Goal: Task Accomplishment & Management: Manage account settings

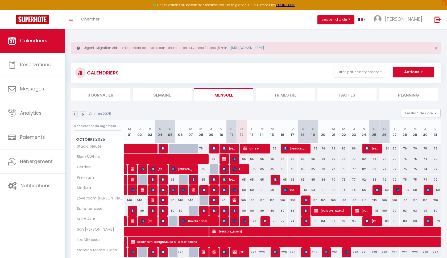
scroll to position [8, 0]
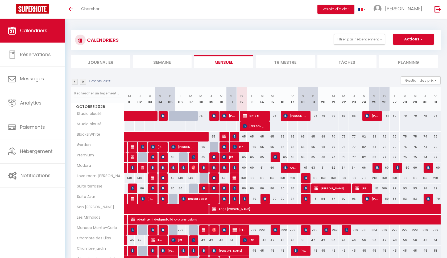
select select
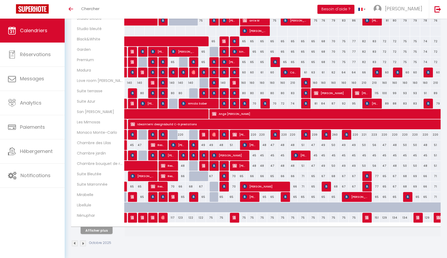
scroll to position [95, 0]
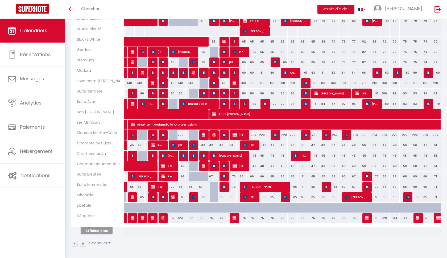
click at [89, 230] on button "Afficher plus" at bounding box center [97, 230] width 32 height 7
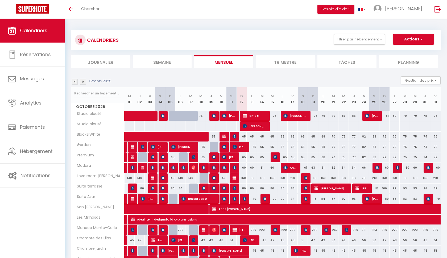
scroll to position [0, 0]
click at [262, 127] on span "[PERSON_NAME]" at bounding box center [254, 126] width 24 height 10
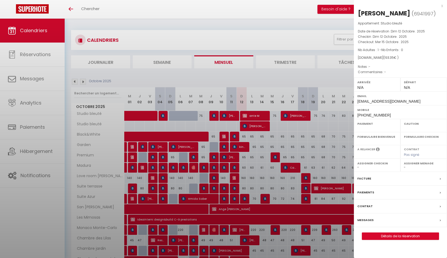
select select "KO"
select select "0"
select select "1"
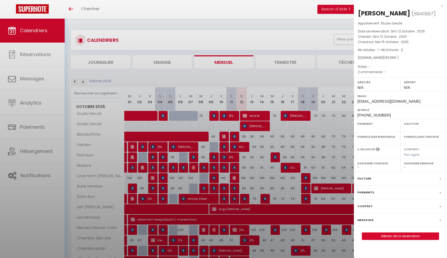
select select
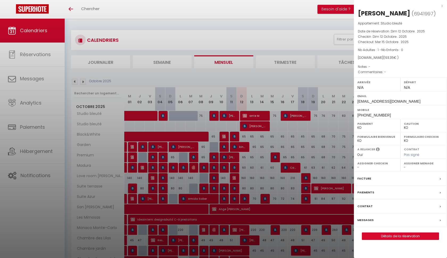
click at [262, 127] on div at bounding box center [223, 129] width 447 height 258
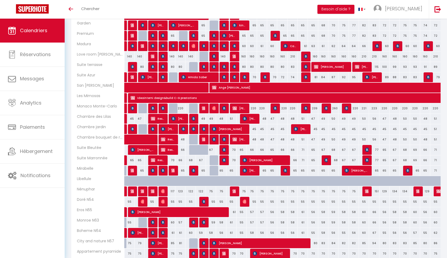
scroll to position [125, 0]
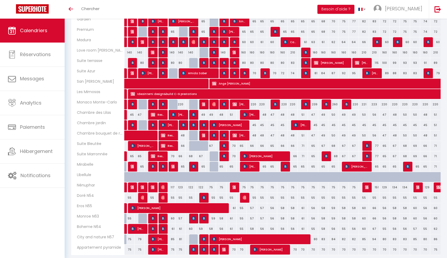
click at [259, 157] on span "[PERSON_NAME] PELLIZA" at bounding box center [264, 156] width 44 height 10
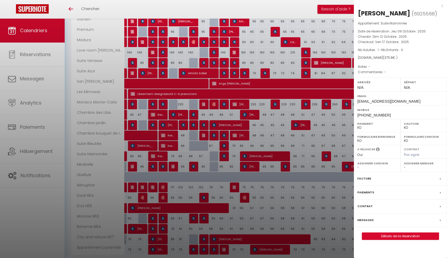
click at [259, 157] on div at bounding box center [223, 129] width 447 height 258
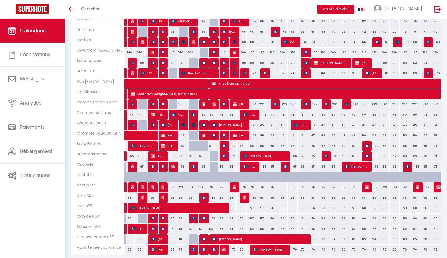
click at [249, 165] on span "[PERSON_NAME]" at bounding box center [249, 166] width 14 height 10
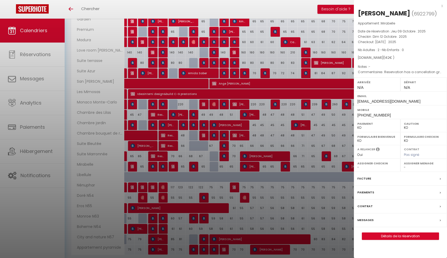
click at [249, 165] on div at bounding box center [223, 129] width 447 height 258
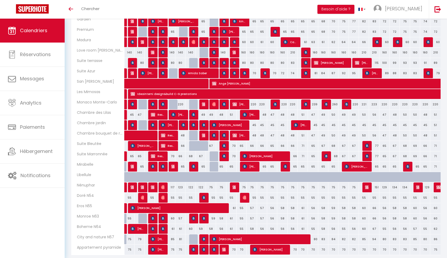
click at [251, 117] on span "[PERSON_NAME]" at bounding box center [249, 114] width 14 height 10
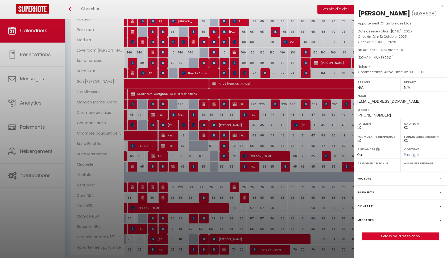
click at [252, 116] on div at bounding box center [223, 129] width 447 height 258
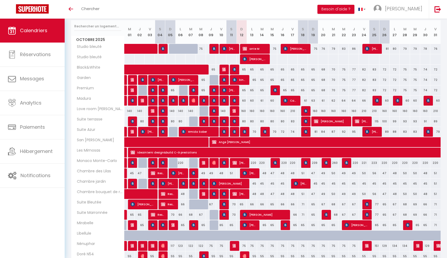
scroll to position [66, 0]
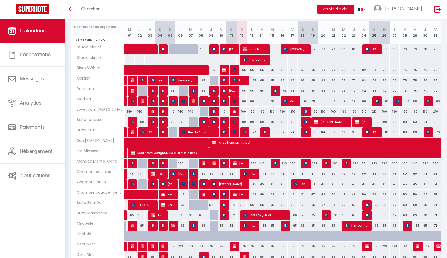
click at [262, 60] on span "[PERSON_NAME]" at bounding box center [254, 59] width 24 height 10
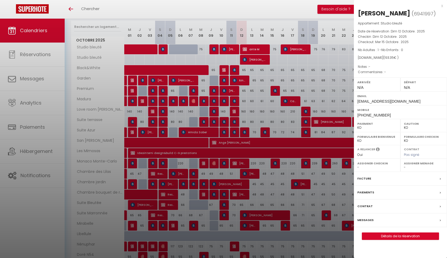
click at [395, 235] on link "Détails de la réservation" at bounding box center [400, 236] width 77 height 7
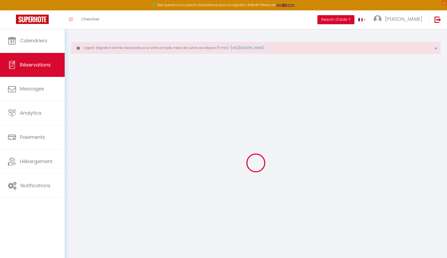
select select
checkbox input "false"
select select
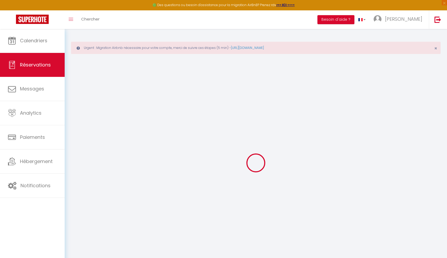
checkbox input "false"
select select
checkbox input "false"
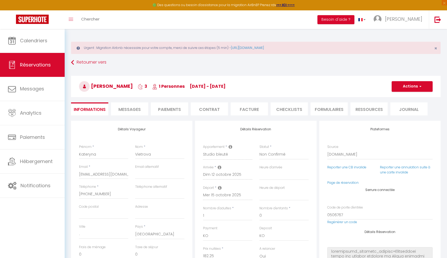
type input "11.1"
select select
checkbox input "false"
select select
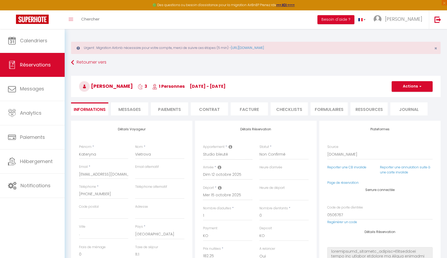
select select
checkbox input "false"
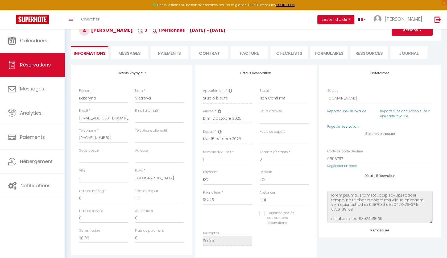
click at [326, 99] on div "Source Direct Airbnb.com Booking.com Chalet montagne Expedia Gite de France Hom…" at bounding box center [379, 98] width 112 height 20
select select "54"
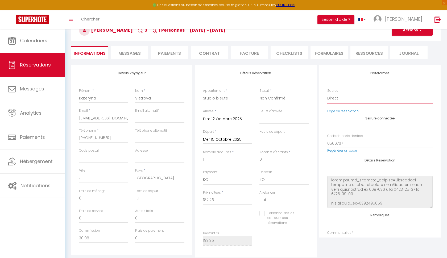
select select
checkbox input "false"
select select "27587"
select select
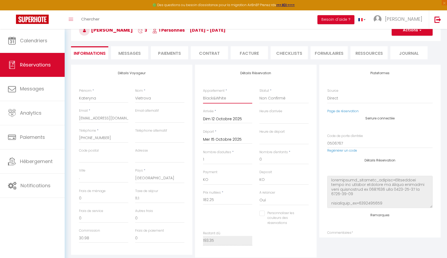
select select
checkbox input "false"
select select
checkbox input "false"
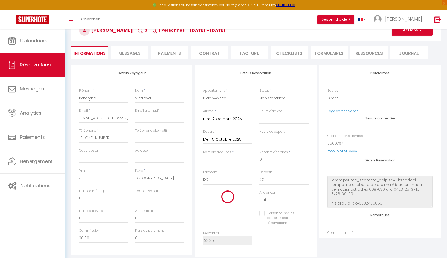
type input "9.75"
select select
type input "195"
checkbox input "false"
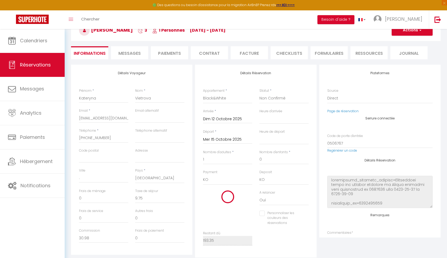
click at [410, 35] on button "Actions" at bounding box center [411, 30] width 41 height 11
click at [405, 33] on button "Actions" at bounding box center [411, 30] width 41 height 11
click at [401, 41] on link "Enregistrer" at bounding box center [406, 42] width 42 height 7
select select
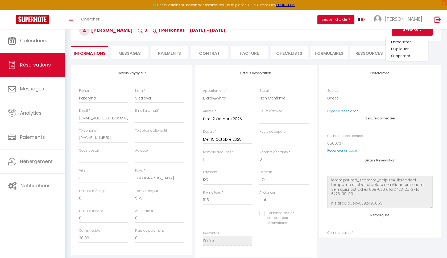
select select
checkbox input "false"
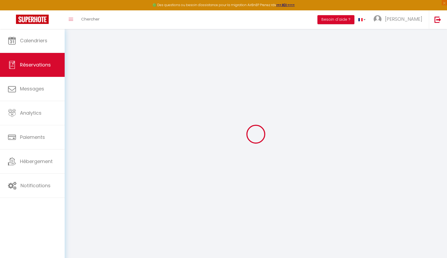
select select
checkbox input "false"
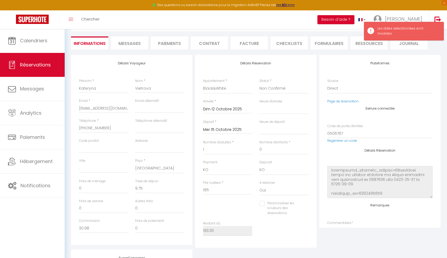
scroll to position [67, 0]
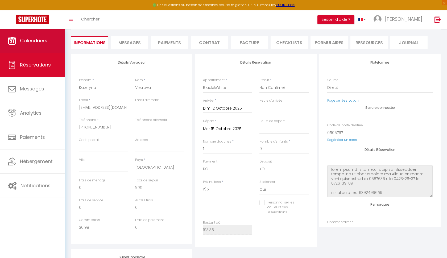
click at [29, 48] on link "Calendriers" at bounding box center [32, 41] width 65 height 24
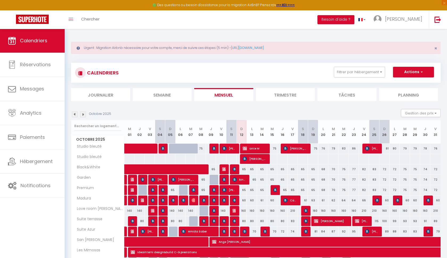
click at [254, 160] on span "[PERSON_NAME]" at bounding box center [254, 159] width 24 height 10
select select "OK"
select select "KO"
select select "0"
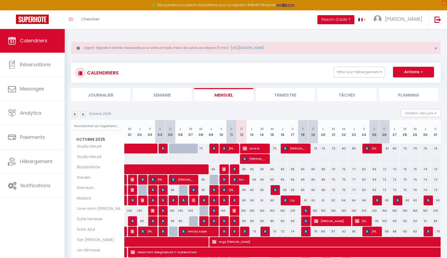
select select "1"
select select
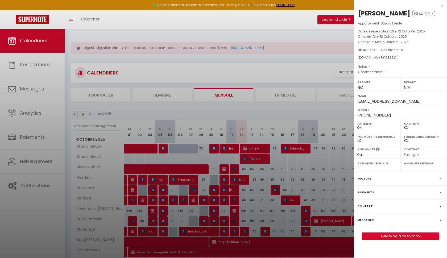
click at [254, 160] on div at bounding box center [223, 129] width 447 height 258
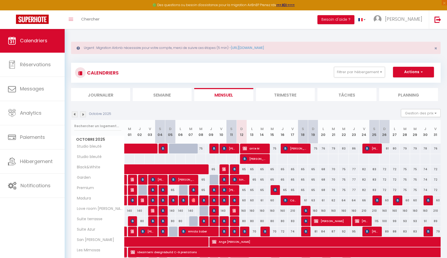
click at [260, 159] on span "[PERSON_NAME]" at bounding box center [254, 159] width 24 height 10
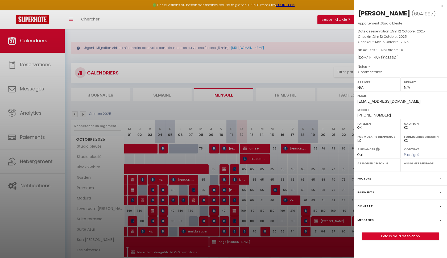
click at [376, 235] on link "Détails de la réservation" at bounding box center [400, 236] width 77 height 7
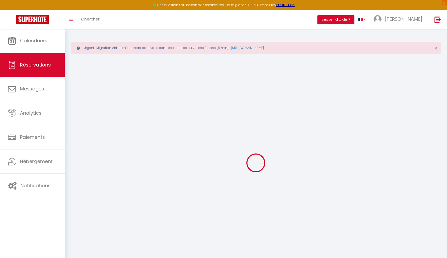
type input "Kateryna"
type input "Vietrova"
type input "[EMAIL_ADDRESS][DOMAIN_NAME]"
type input "[PHONE_NUMBER]"
type input "."
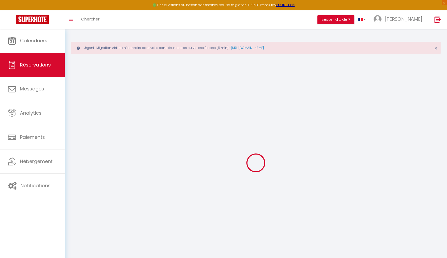
select select "BE"
type input "30.98"
select select "27586"
select select "1"
select select
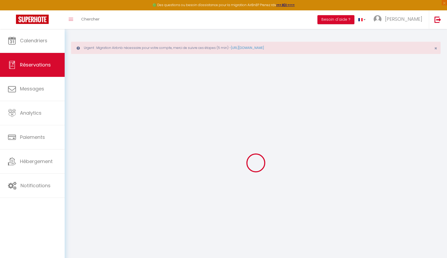
select select
type input "1"
select select "12"
select select
type input "182.25"
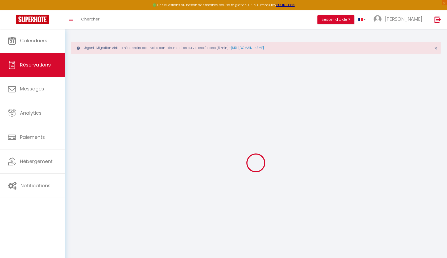
checkbox input "false"
type input "0"
select select "2"
type input "0"
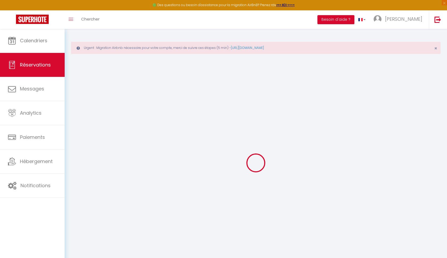
type input "0"
select select
select select "14"
checkbox input "false"
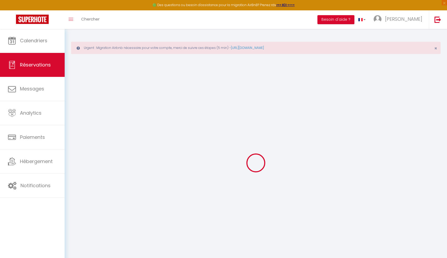
select select
checkbox input "false"
select select
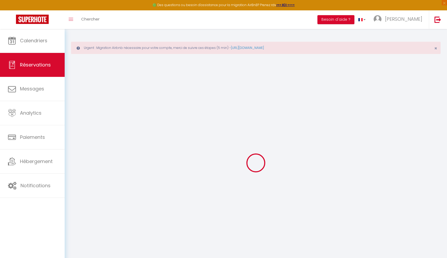
checkbox input "false"
select select
checkbox input "false"
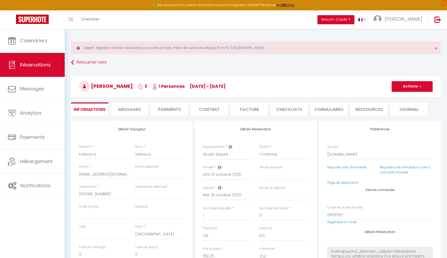
type input "11.1"
select select
checkbox input "false"
select select
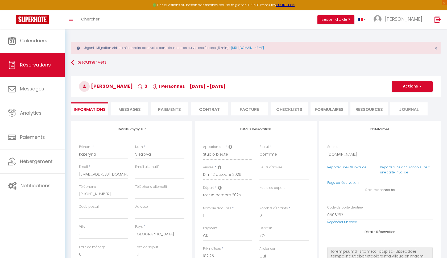
select select
click at [134, 108] on span "Messages" at bounding box center [129, 109] width 22 height 6
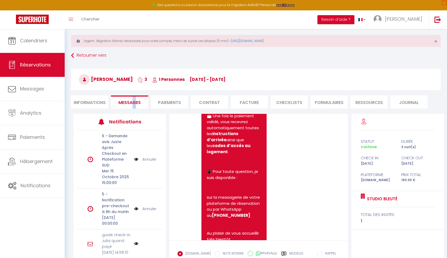
scroll to position [167, 0]
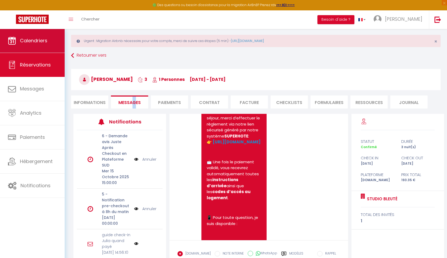
click at [48, 35] on link "Calendriers" at bounding box center [32, 41] width 65 height 24
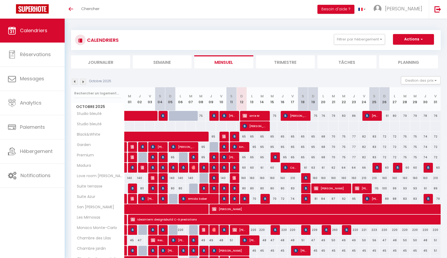
click at [263, 126] on span "[PERSON_NAME]" at bounding box center [254, 126] width 24 height 10
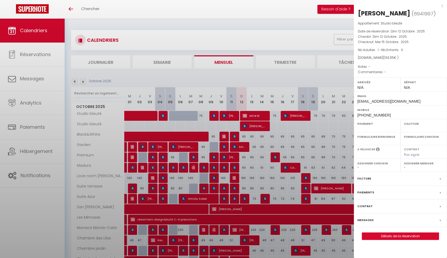
select select "OK"
select select "KO"
select select "0"
select select "1"
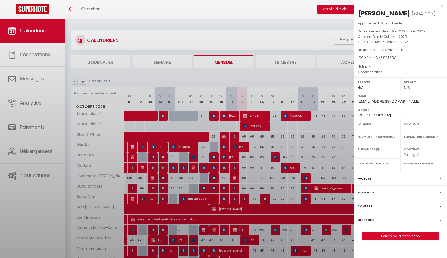
select select
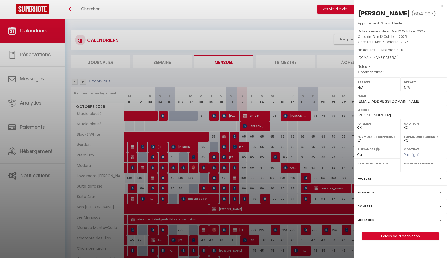
click at [282, 132] on div at bounding box center [223, 129] width 447 height 258
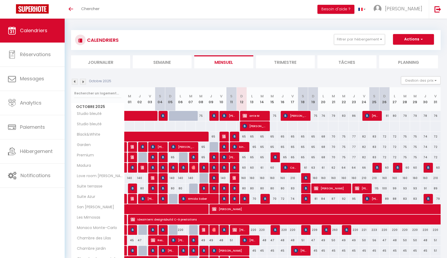
click at [263, 124] on span "[PERSON_NAME]" at bounding box center [254, 126] width 24 height 10
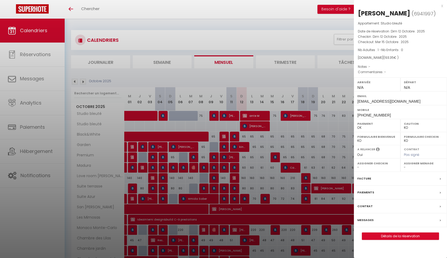
click at [441, 5] on div "x" at bounding box center [397, 6] width 89 height 6
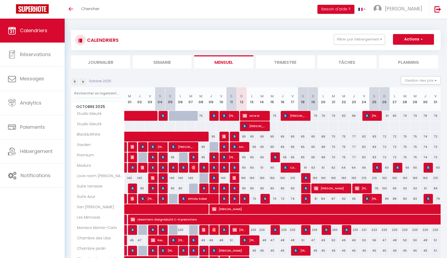
click at [263, 128] on span "[PERSON_NAME]" at bounding box center [254, 126] width 24 height 10
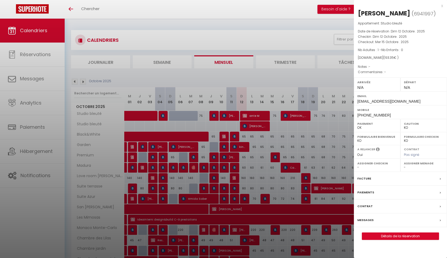
click at [393, 237] on link "Détails de la réservation" at bounding box center [400, 236] width 77 height 7
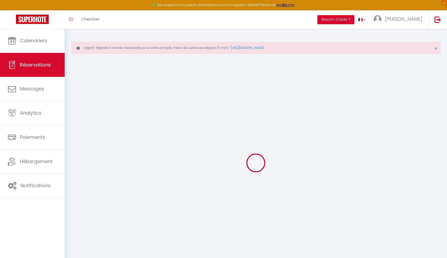
select select
checkbox input "false"
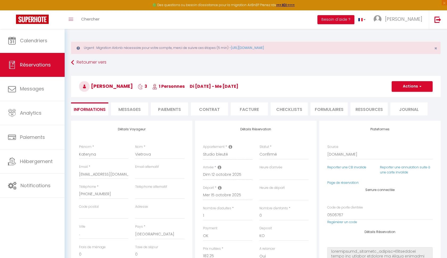
select select
checkbox input "false"
select select
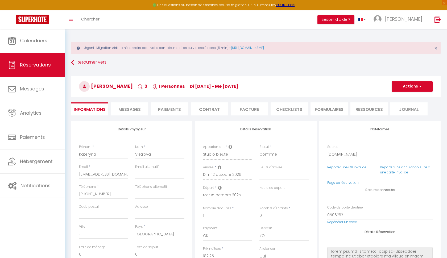
checkbox input "false"
type input "11.1"
select select
checkbox input "false"
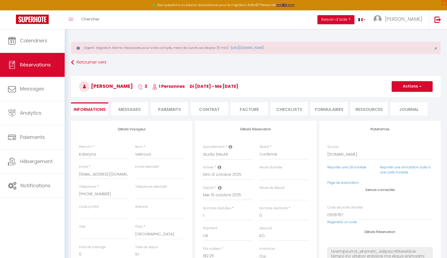
select select
click at [422, 90] on button "Actions" at bounding box center [411, 86] width 41 height 11
click at [399, 104] on link "Dupliquer" at bounding box center [406, 105] width 42 height 7
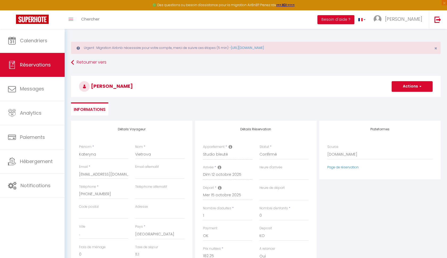
type input "0"
select select
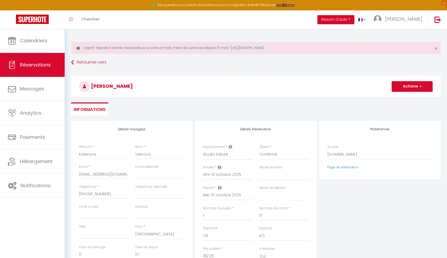
select select
checkbox input "false"
type input "Invalid Dateundefined"
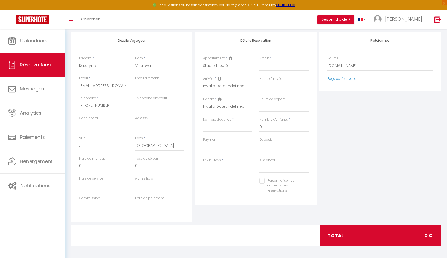
scroll to position [88, 0]
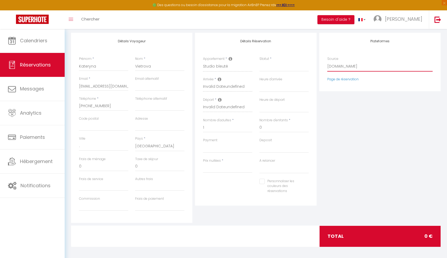
select select "54"
select select
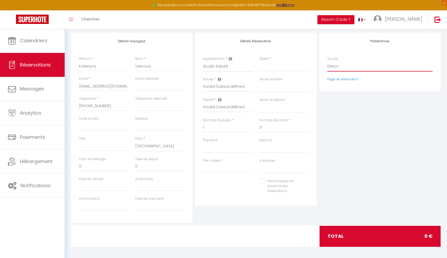
select select
checkbox input "false"
click at [225, 66] on select "Studio bleuté Black&White Garden Premium Madura Love room [GEOGRAPHIC_DATA] [GE…" at bounding box center [227, 66] width 49 height 10
select select "27587"
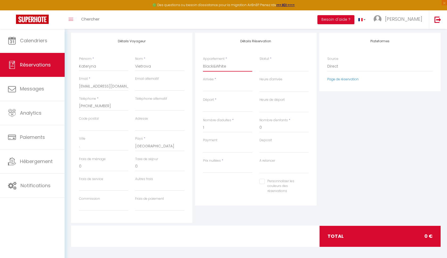
select select
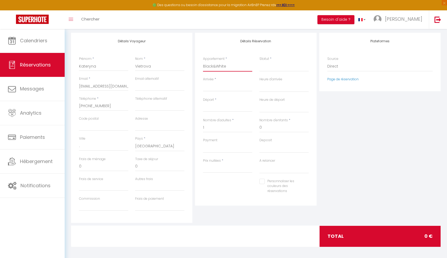
type input "0"
select select
checkbox input "false"
select select
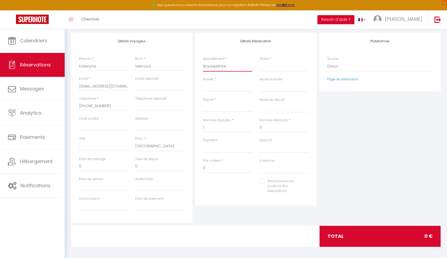
select select
checkbox input "false"
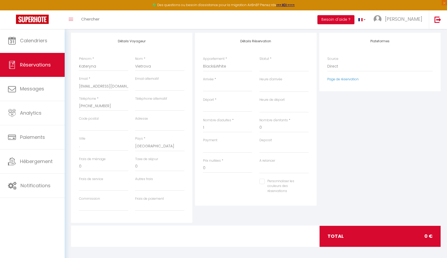
click at [212, 88] on input "Arrivée" at bounding box center [227, 87] width 49 height 7
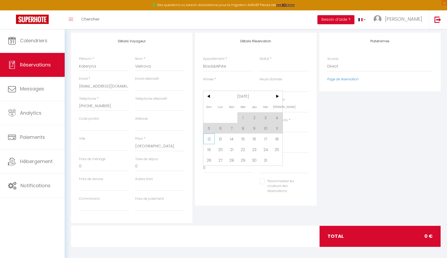
click at [210, 139] on span "12" at bounding box center [208, 138] width 11 height 11
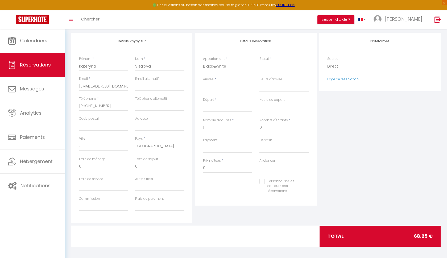
type input "3.25"
select select
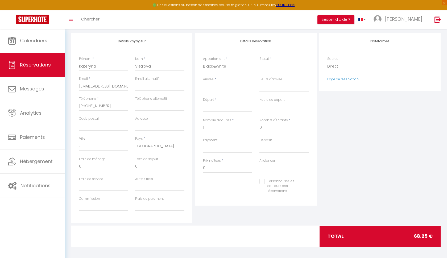
select select
type input "65"
select select
checkbox input "false"
type input "Dim 12 Octobre 2025"
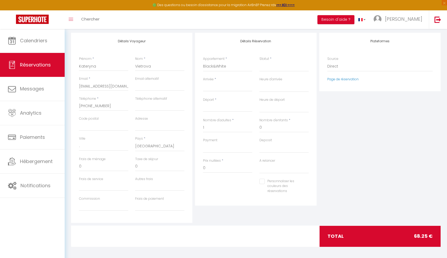
type input "Lun 13 Octobre 2025"
click at [217, 109] on input "Lun 13 Octobre 2025" at bounding box center [227, 107] width 49 height 7
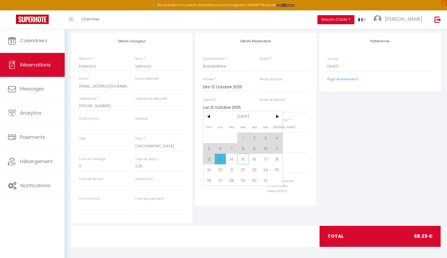
click at [241, 158] on span "15" at bounding box center [242, 159] width 11 height 11
type input "9.75"
select select
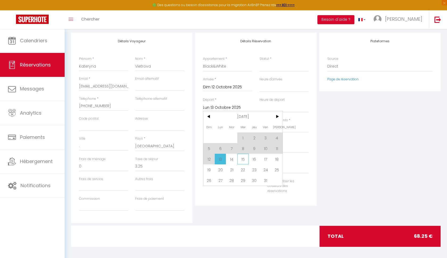
select select
type input "195"
select select
checkbox input "false"
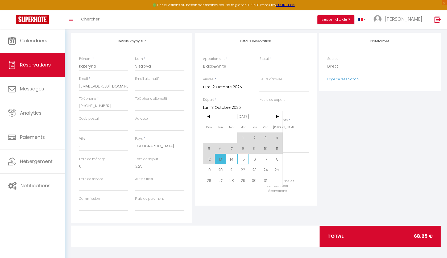
type input "Mer 15 Octobre 2025"
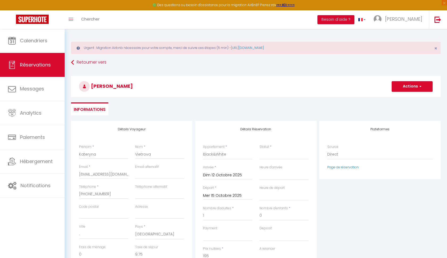
scroll to position [0, 0]
click at [416, 86] on button "Actions" at bounding box center [411, 86] width 41 height 11
click at [401, 96] on link "Enregistrer" at bounding box center [406, 98] width 42 height 7
select select
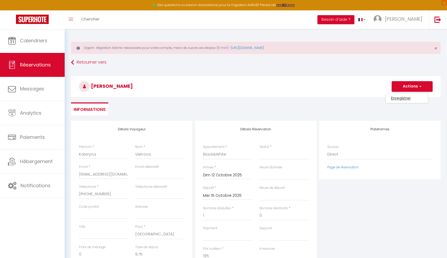
select select
checkbox input "false"
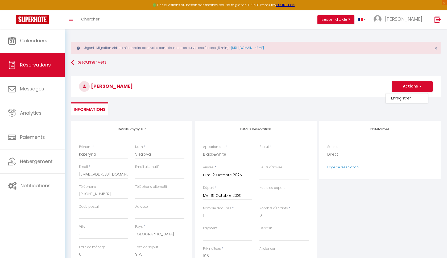
select select
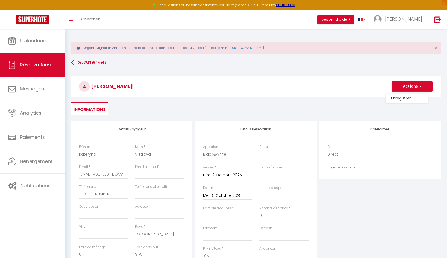
select select
checkbox input "false"
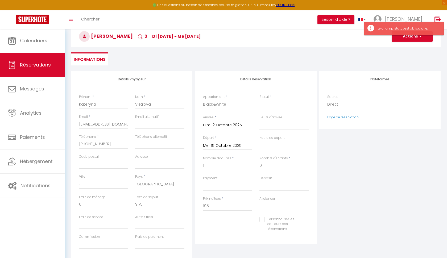
scroll to position [56, 0]
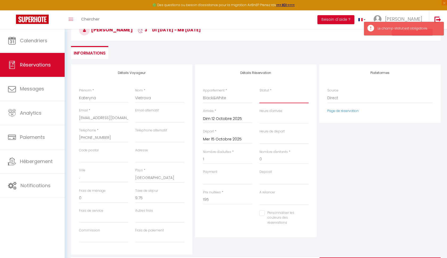
select select "2"
select select
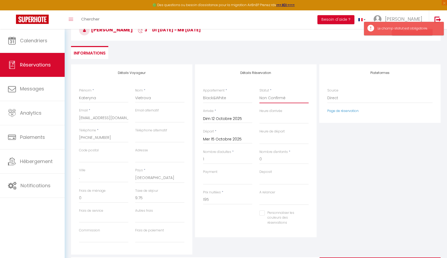
select select
checkbox input "false"
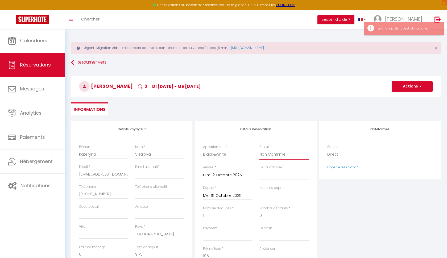
scroll to position [0, 0]
click at [408, 91] on button "Actions" at bounding box center [411, 86] width 41 height 11
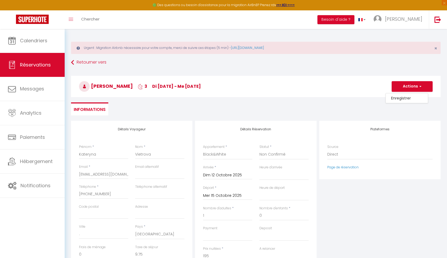
click at [398, 102] on ul "Enregistrer" at bounding box center [406, 98] width 43 height 10
click at [404, 94] on h3 "[PERSON_NAME] 3 di [DATE] - me [DATE]" at bounding box center [255, 86] width 369 height 21
click at [404, 92] on h3 "[PERSON_NAME] 3 di [DATE] - me [DATE]" at bounding box center [255, 86] width 369 height 21
click at [402, 89] on button "Actions" at bounding box center [411, 86] width 41 height 11
click at [398, 97] on link "Enregistrer" at bounding box center [406, 98] width 42 height 7
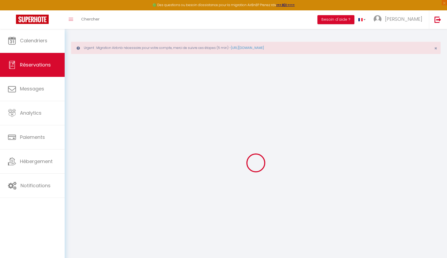
select select "not_cancelled"
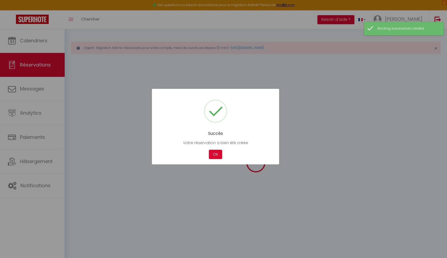
click at [214, 149] on div "Succès Votre réservation a bien été créée Not valid Cancel OK" at bounding box center [215, 126] width 127 height 75
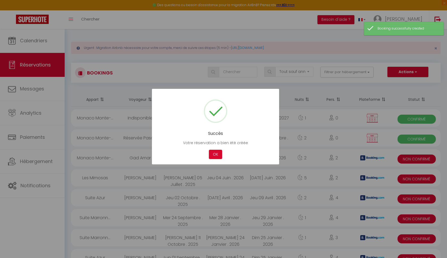
click at [214, 149] on div "Succès Votre réservation a bien été créée Not valid Cancel OK" at bounding box center [215, 126] width 127 height 75
click at [213, 153] on button "OK" at bounding box center [215, 154] width 13 height 9
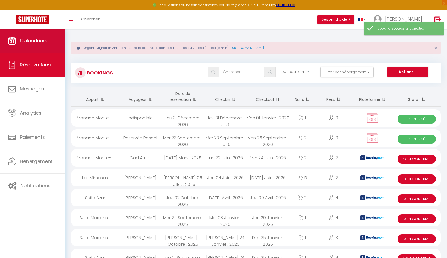
click at [56, 40] on link "Calendriers" at bounding box center [32, 41] width 65 height 24
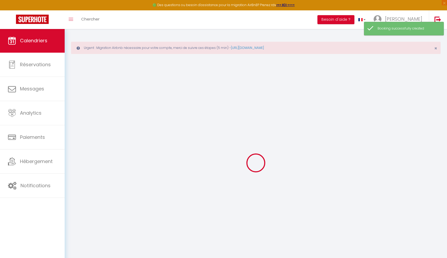
select select
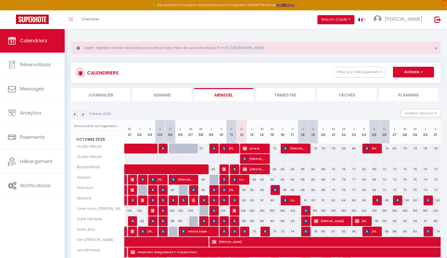
click at [259, 158] on span "[PERSON_NAME]" at bounding box center [254, 159] width 24 height 10
select select "OK"
select select "KO"
select select "0"
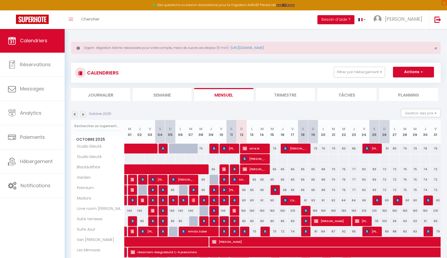
select select "1"
select select
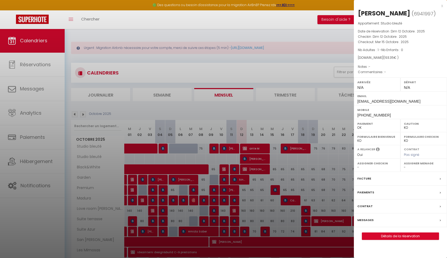
click at [441, 6] on div "x" at bounding box center [397, 6] width 89 height 6
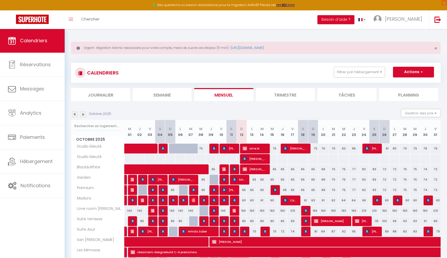
click at [259, 172] on span "[PERSON_NAME]" at bounding box center [254, 169] width 24 height 10
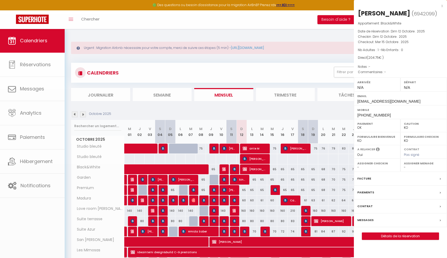
select select "KO"
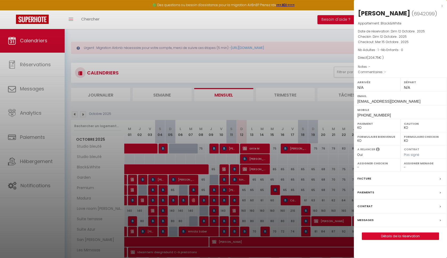
click at [410, 236] on link "Détails de la réservation" at bounding box center [400, 236] width 77 height 7
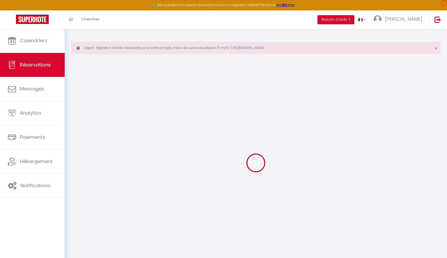
type input "Kateryna"
type input "Vietrova"
type input "[EMAIL_ADDRESS][DOMAIN_NAME]"
type input "[PHONE_NUMBER]"
type input "."
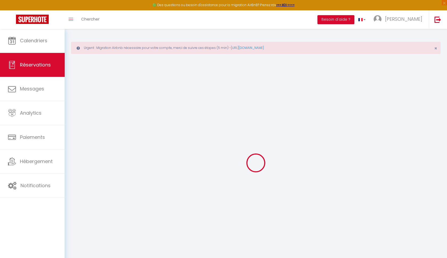
select select "BE"
select select "27587"
select select "2"
type input "Dim 12 Octobre 2025"
select select
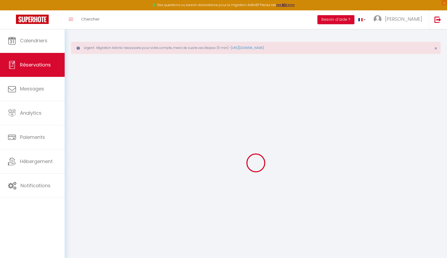
type input "Mer 15 Octobre 2025"
select select
type input "1"
select select "10"
select select
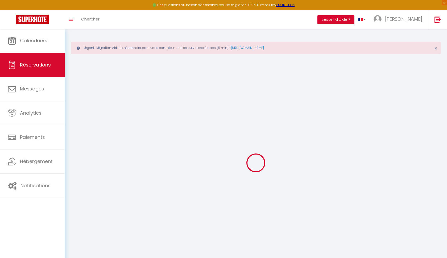
type input "195"
checkbox input "false"
type input "204.75"
type input "0"
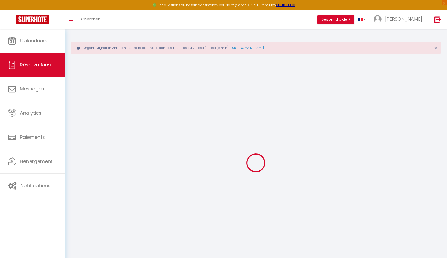
type input "0"
select select
select select "14"
checkbox input "false"
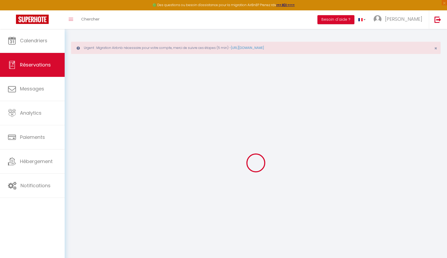
select select
checkbox input "false"
select select
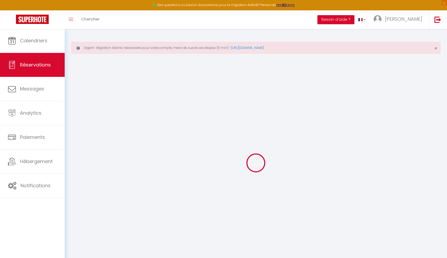
checkbox input "false"
select select
checkbox input "false"
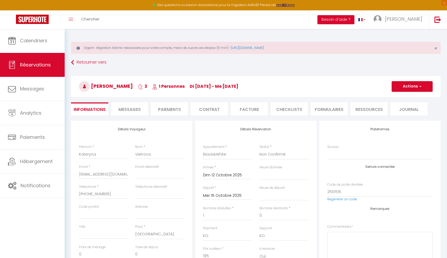
type input "9.75"
select select
checkbox input "false"
select select
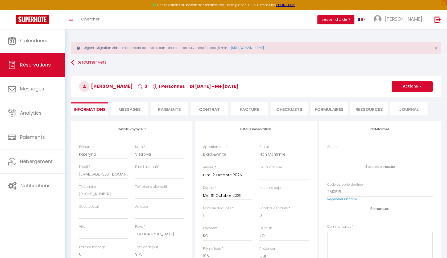
select select
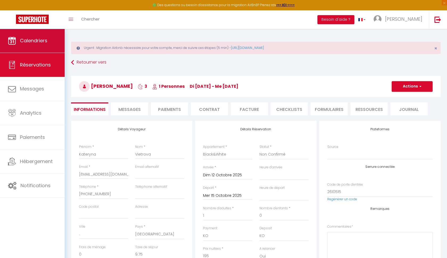
click at [43, 45] on link "Calendriers" at bounding box center [32, 41] width 65 height 24
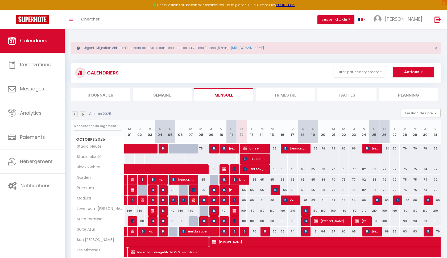
click at [266, 159] on span "[PERSON_NAME]" at bounding box center [254, 159] width 24 height 10
select select "OK"
select select "KO"
select select "0"
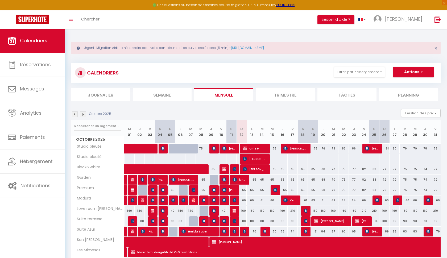
select select "1"
select select
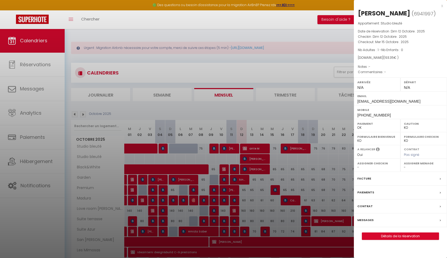
click at [259, 168] on div at bounding box center [223, 129] width 447 height 258
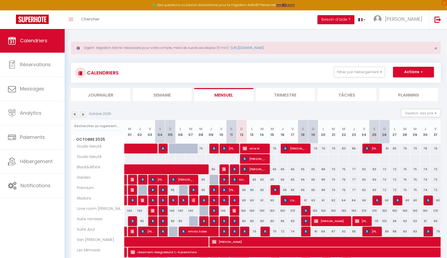
click at [259, 168] on span "[PERSON_NAME]" at bounding box center [254, 169] width 24 height 10
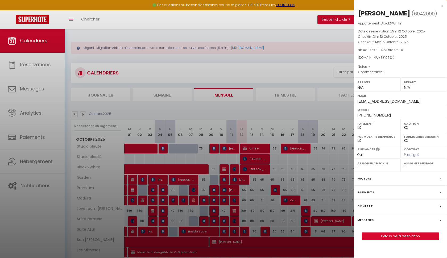
click at [263, 157] on div at bounding box center [223, 129] width 447 height 258
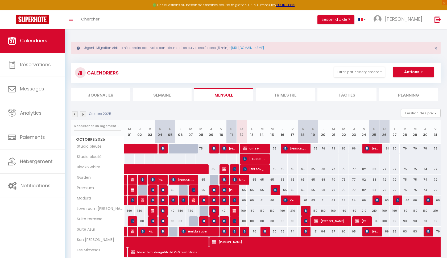
click at [263, 157] on span "[PERSON_NAME]" at bounding box center [254, 159] width 24 height 10
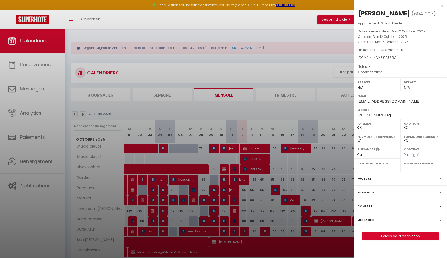
click at [256, 166] on div at bounding box center [223, 129] width 447 height 258
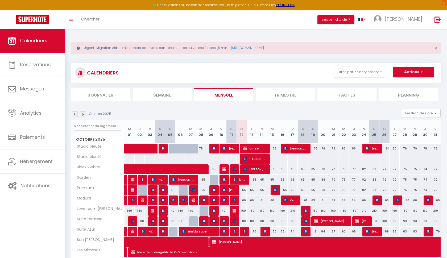
click at [263, 158] on span "[PERSON_NAME]" at bounding box center [254, 159] width 24 height 10
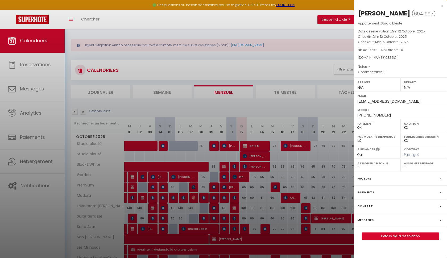
scroll to position [2, 0]
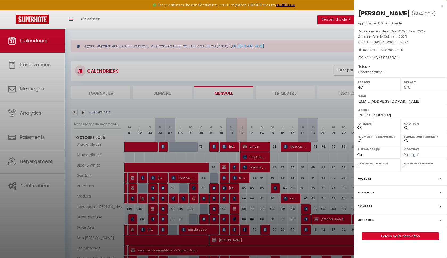
click at [272, 112] on div at bounding box center [223, 129] width 447 height 258
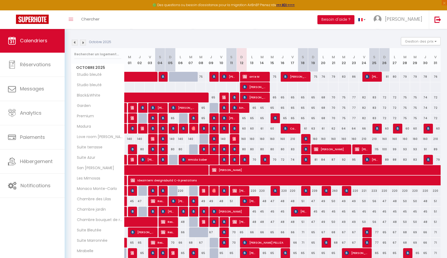
scroll to position [76, 0]
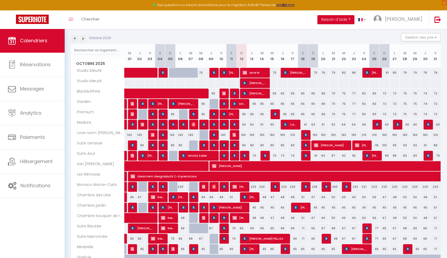
click at [261, 81] on span "[PERSON_NAME]" at bounding box center [254, 83] width 24 height 10
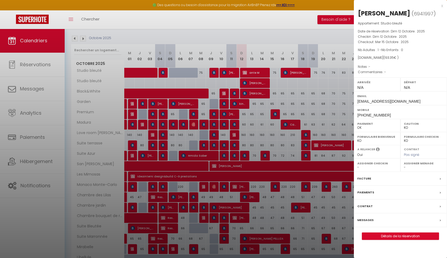
click at [261, 96] on div at bounding box center [223, 129] width 447 height 258
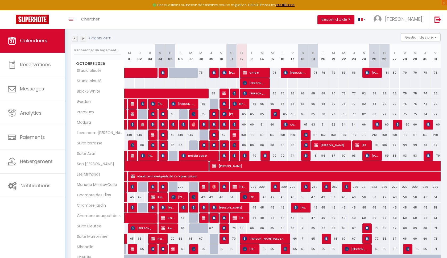
click at [259, 94] on span "[PERSON_NAME]" at bounding box center [254, 93] width 24 height 10
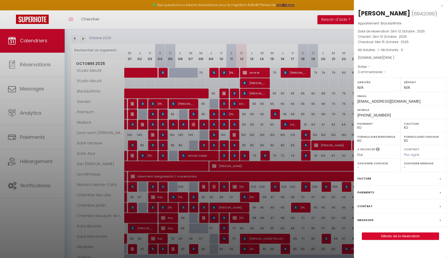
select select "OK"
click at [260, 94] on div at bounding box center [223, 129] width 447 height 258
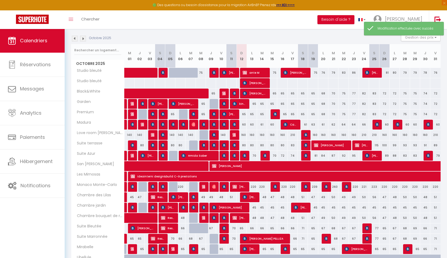
click at [260, 94] on span "[PERSON_NAME]" at bounding box center [254, 93] width 24 height 10
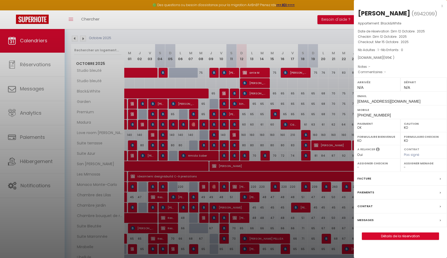
click at [329, 79] on div at bounding box center [223, 129] width 447 height 258
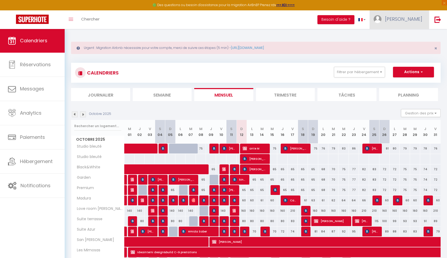
scroll to position [0, 0]
click at [420, 19] on span "[PERSON_NAME]" at bounding box center [403, 19] width 37 height 7
click at [405, 36] on link "Paramètres" at bounding box center [407, 36] width 39 height 9
select select "143"
select select "28"
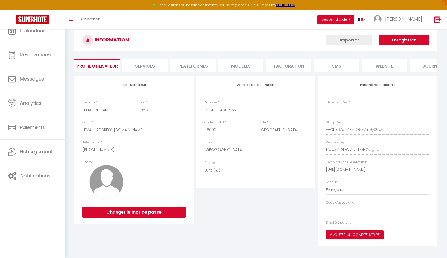
type input "FHChk6Zc5ZfFmQ6NZrn9yX6wZ"
type input "17ukxvYh2bWv3vhEw1QYzIgcp"
type input "[URL][DOMAIN_NAME]"
select select "fr"
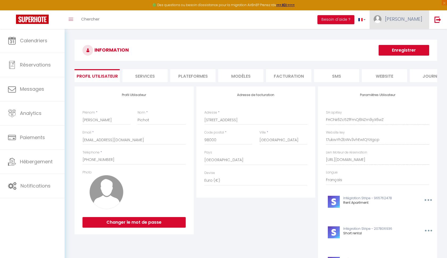
click at [413, 23] on link "[PERSON_NAME]" at bounding box center [398, 19] width 59 height 19
click at [402, 46] on link "Équipe" at bounding box center [407, 46] width 39 height 9
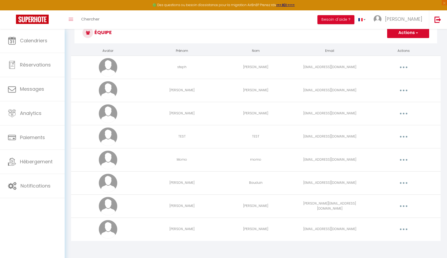
scroll to position [36, 0]
click at [407, 112] on button "button" at bounding box center [403, 113] width 15 height 9
click at [381, 127] on link "Editer" at bounding box center [389, 125] width 39 height 9
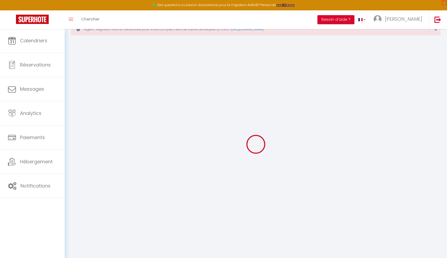
select select
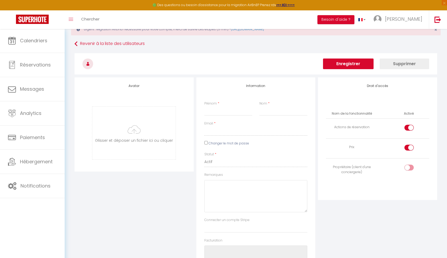
type input "[PERSON_NAME]"
type input "[EMAIL_ADDRESS][DOMAIN_NAME]"
select select
type textarea "[URL][DOMAIN_NAME]"
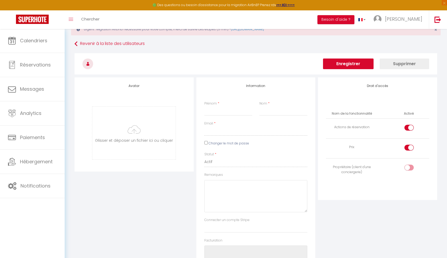
checkbox input "true"
checkbox input "false"
checkbox input "true"
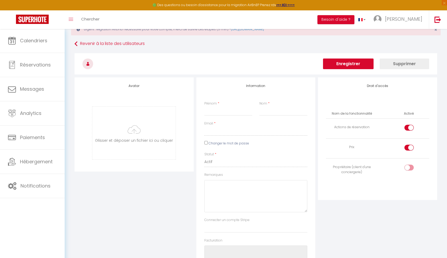
checkbox input "true"
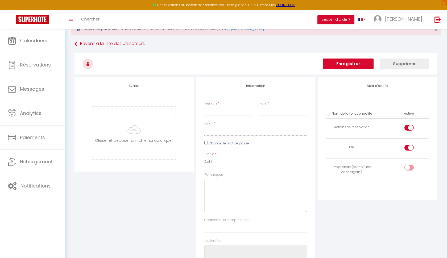
checkbox input "false"
checkbox input "true"
checkbox input "false"
checkbox input "true"
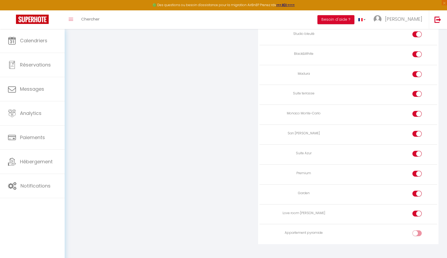
scroll to position [654, 0]
click at [414, 211] on div at bounding box center [416, 214] width 9 height 6
click at [416, 211] on input "checkbox" at bounding box center [420, 215] width 9 height 8
checkbox input "false"
click at [415, 191] on div at bounding box center [416, 194] width 9 height 6
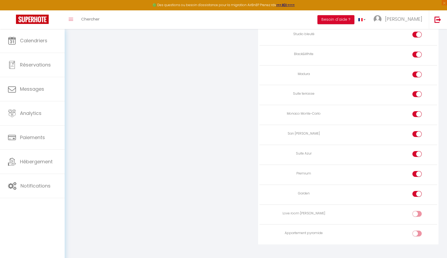
click at [416, 191] on input "checkbox" at bounding box center [420, 195] width 9 height 8
checkbox input "false"
click at [415, 171] on div at bounding box center [416, 174] width 9 height 6
click at [416, 171] on input "checkbox" at bounding box center [420, 175] width 9 height 8
checkbox input "false"
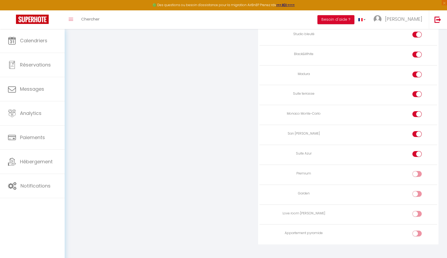
click at [417, 151] on input "checkbox" at bounding box center [420, 155] width 9 height 8
checkbox input "false"
click at [415, 131] on div at bounding box center [416, 134] width 9 height 6
click at [416, 131] on input "checkbox" at bounding box center [420, 135] width 9 height 8
checkbox input "false"
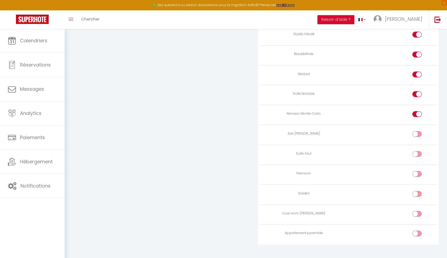
click at [415, 111] on div at bounding box center [416, 114] width 9 height 6
click at [416, 111] on input "checkbox" at bounding box center [420, 115] width 9 height 8
click at [415, 111] on div at bounding box center [416, 114] width 9 height 6
click at [416, 111] on input "checkbox" at bounding box center [420, 115] width 9 height 8
checkbox input "true"
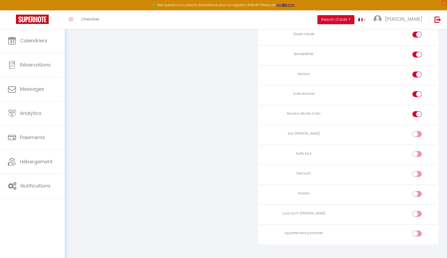
click at [416, 91] on div at bounding box center [416, 94] width 9 height 6
click at [416, 91] on input "checkbox" at bounding box center [420, 95] width 9 height 8
checkbox input "false"
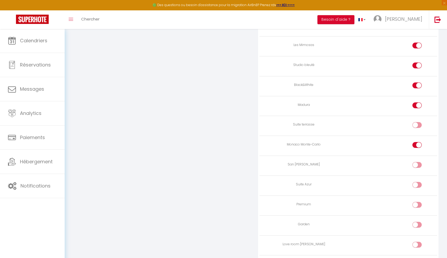
scroll to position [601, 0]
click at [416, 91] on td at bounding box center [392, 88] width 89 height 20
click at [415, 106] on label at bounding box center [416, 108] width 9 height 8
click at [416, 106] on input "checkbox" at bounding box center [420, 108] width 9 height 8
click at [415, 104] on div at bounding box center [416, 107] width 9 height 6
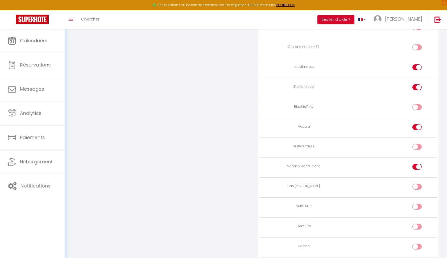
click at [416, 104] on input "checkbox" at bounding box center [420, 108] width 9 height 8
checkbox input "true"
click at [418, 118] on td at bounding box center [392, 128] width 89 height 20
click at [418, 124] on input "checkbox" at bounding box center [420, 128] width 9 height 8
click at [418, 98] on td at bounding box center [392, 108] width 89 height 20
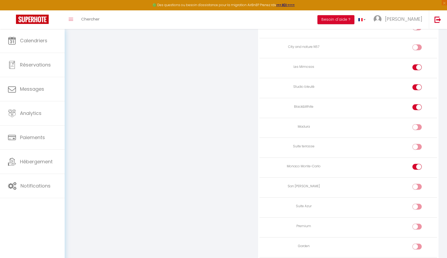
click at [418, 104] on input "checkbox" at bounding box center [420, 108] width 9 height 8
click at [416, 64] on div at bounding box center [416, 67] width 9 height 6
click at [416, 64] on input "checkbox" at bounding box center [420, 68] width 9 height 8
click at [416, 78] on td at bounding box center [392, 88] width 89 height 20
click at [414, 84] on div at bounding box center [416, 87] width 9 height 6
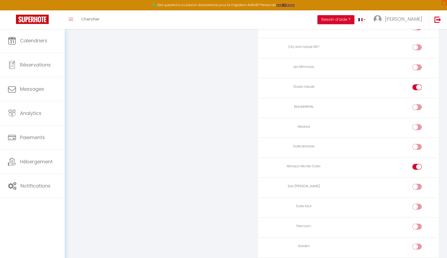
click at [416, 84] on input "checkbox" at bounding box center [420, 88] width 9 height 8
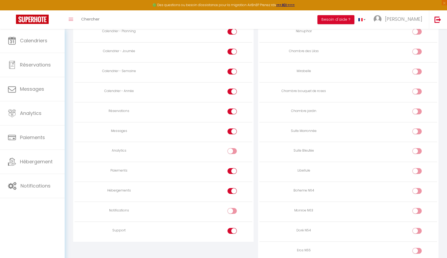
scroll to position [356, 0]
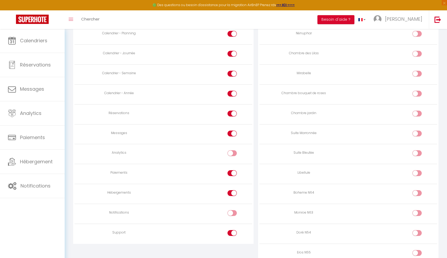
click at [236, 170] on input "checkbox" at bounding box center [236, 174] width 9 height 8
click at [231, 231] on div at bounding box center [231, 233] width 9 height 6
click at [232, 231] on input "checkbox" at bounding box center [236, 234] width 9 height 8
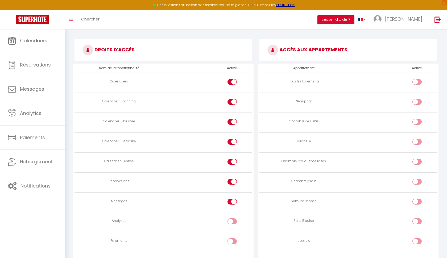
scroll to position [288, 0]
click at [234, 179] on input "checkbox" at bounding box center [236, 183] width 9 height 8
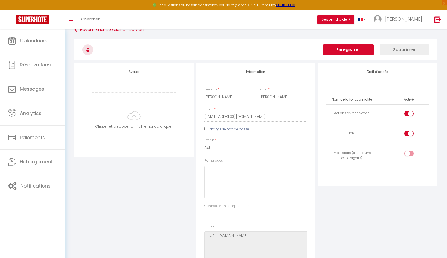
scroll to position [0, 0]
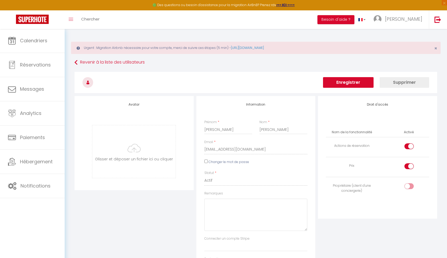
click at [358, 83] on button "Enregistrer" at bounding box center [348, 82] width 50 height 11
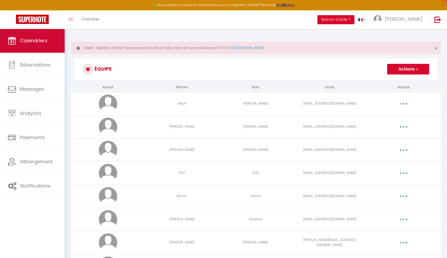
click at [46, 41] on span "Calendriers" at bounding box center [33, 40] width 27 height 7
